Goal: Navigation & Orientation: Find specific page/section

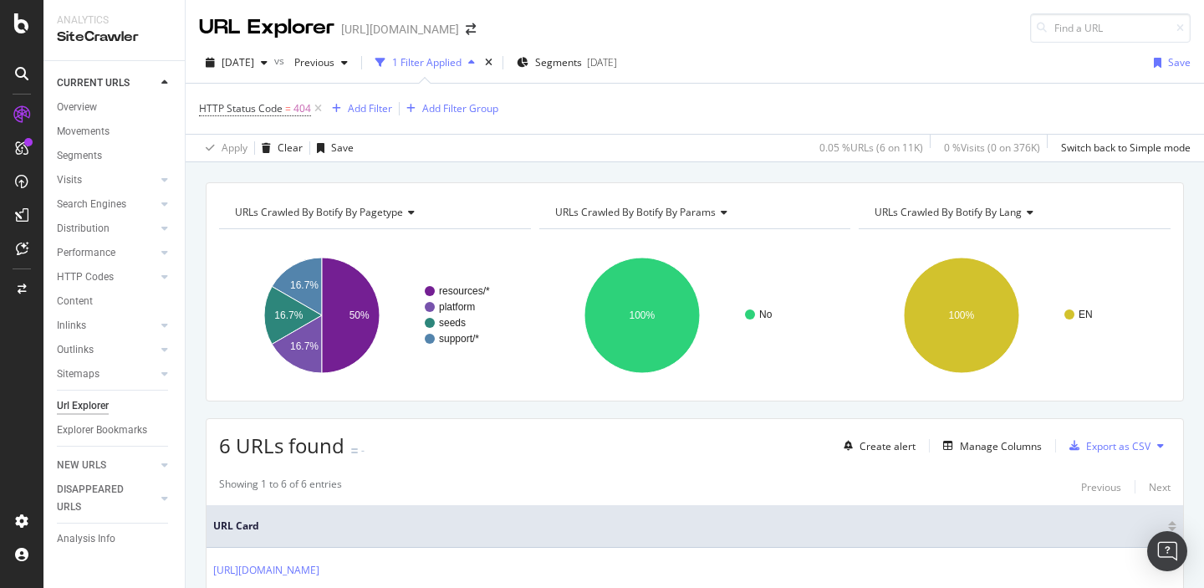
scroll to position [310, 0]
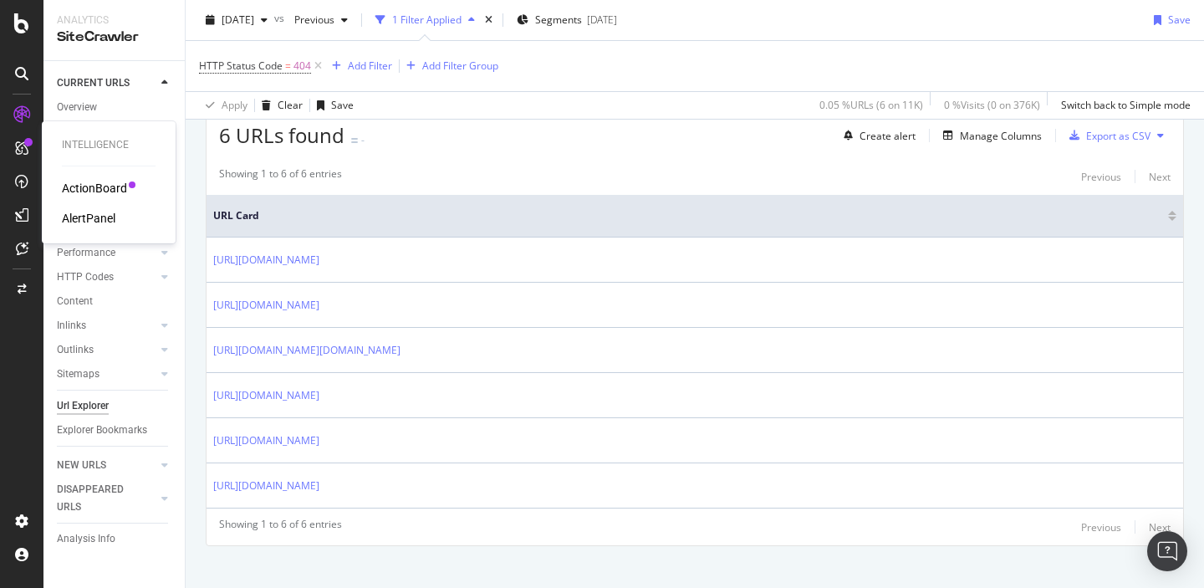
click at [91, 183] on div "ActionBoard" at bounding box center [94, 188] width 65 height 17
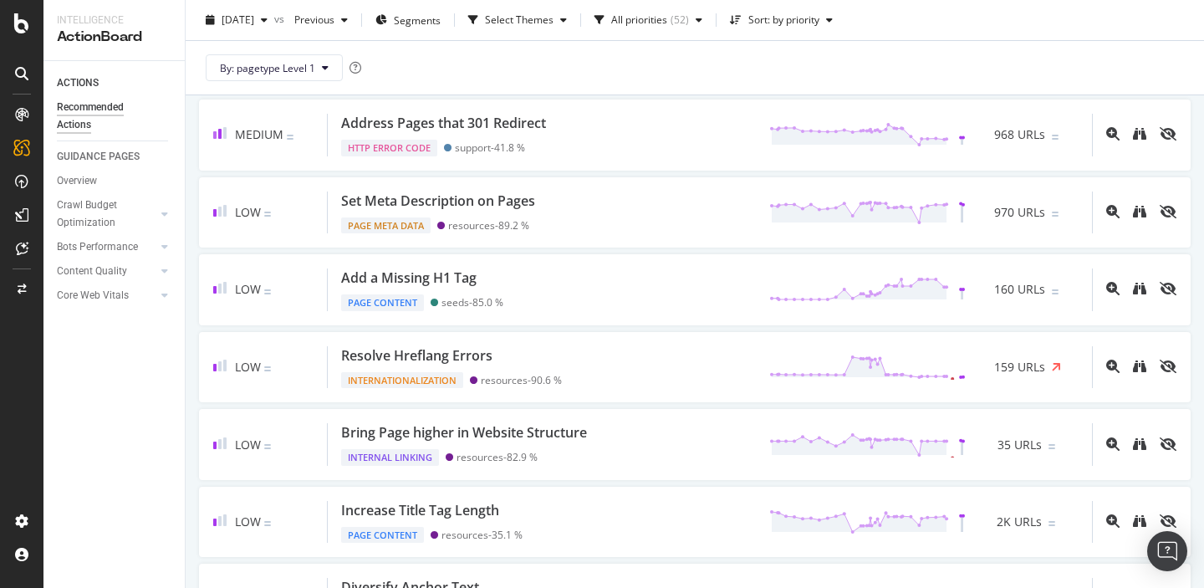
scroll to position [641, 0]
